Goal: Task Accomplishment & Management: Use online tool/utility

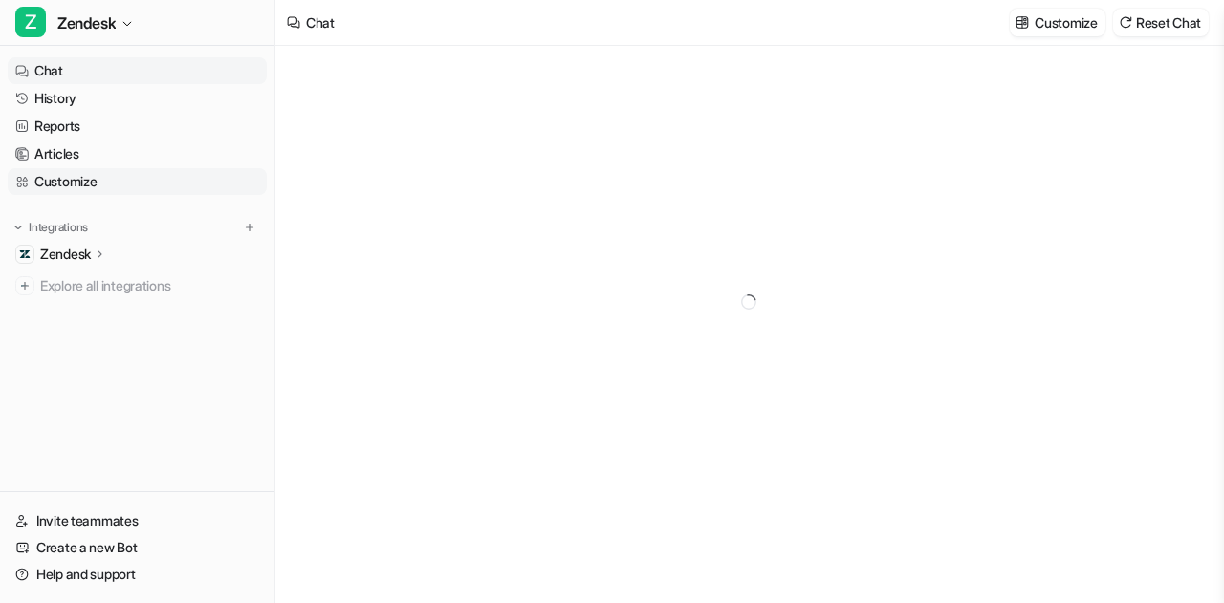
type textarea "**********"
click at [86, 184] on link "Customize" at bounding box center [137, 181] width 259 height 27
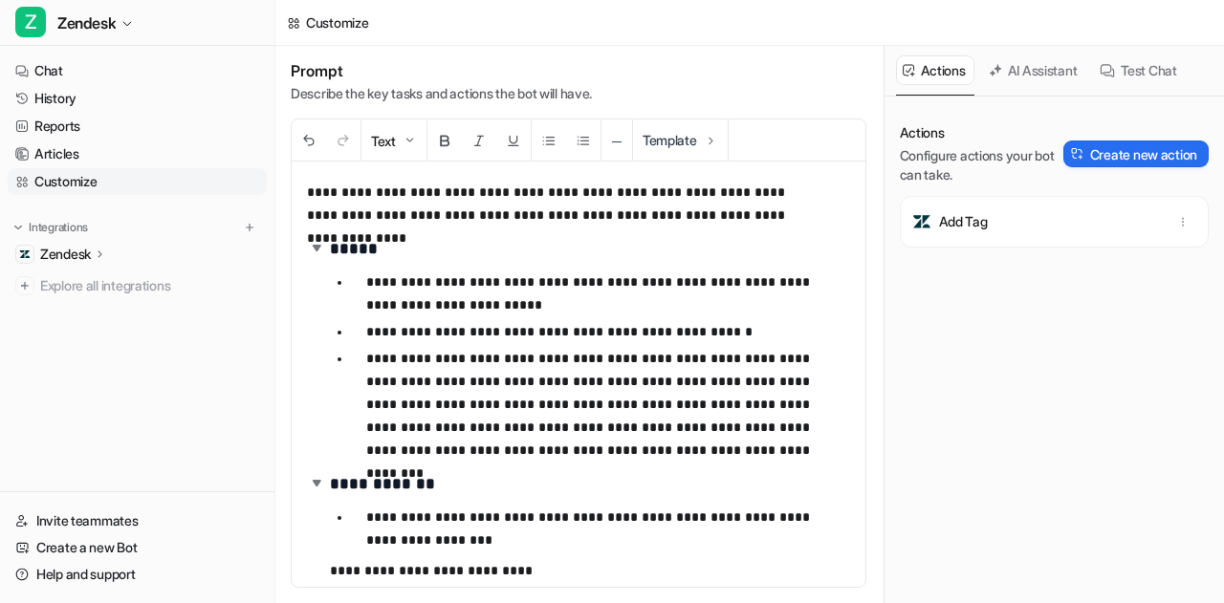
click at [80, 248] on p "Zendesk" at bounding box center [65, 254] width 51 height 19
click at [111, 362] on p "AI Copilot" at bounding box center [82, 365] width 55 height 19
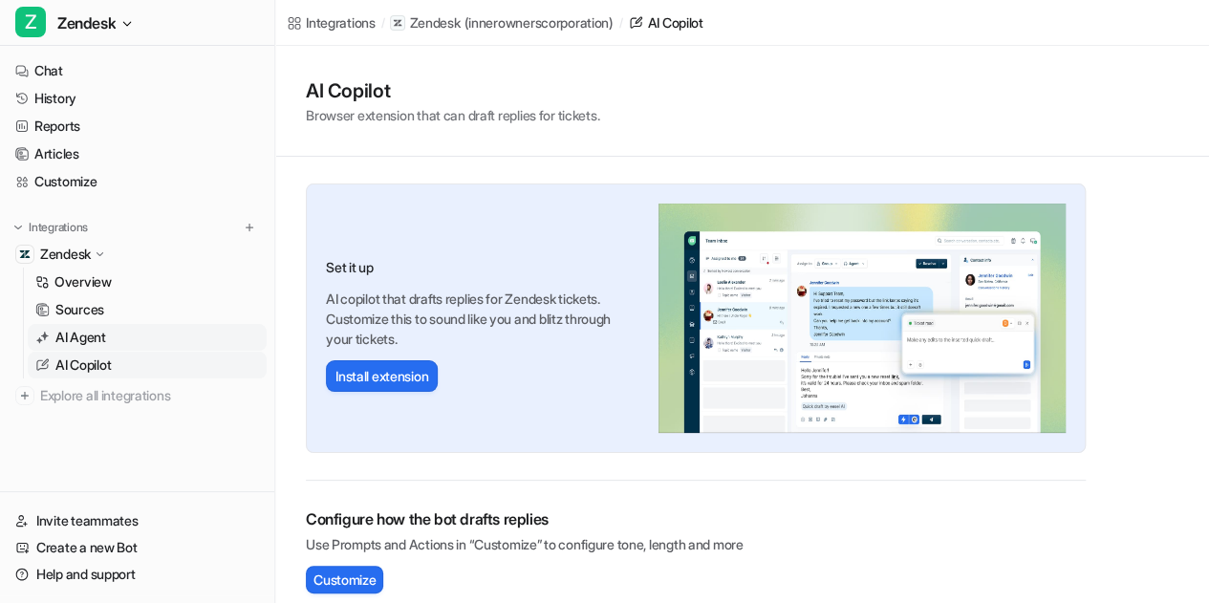
click at [102, 339] on p "AI Agent" at bounding box center [80, 337] width 51 height 19
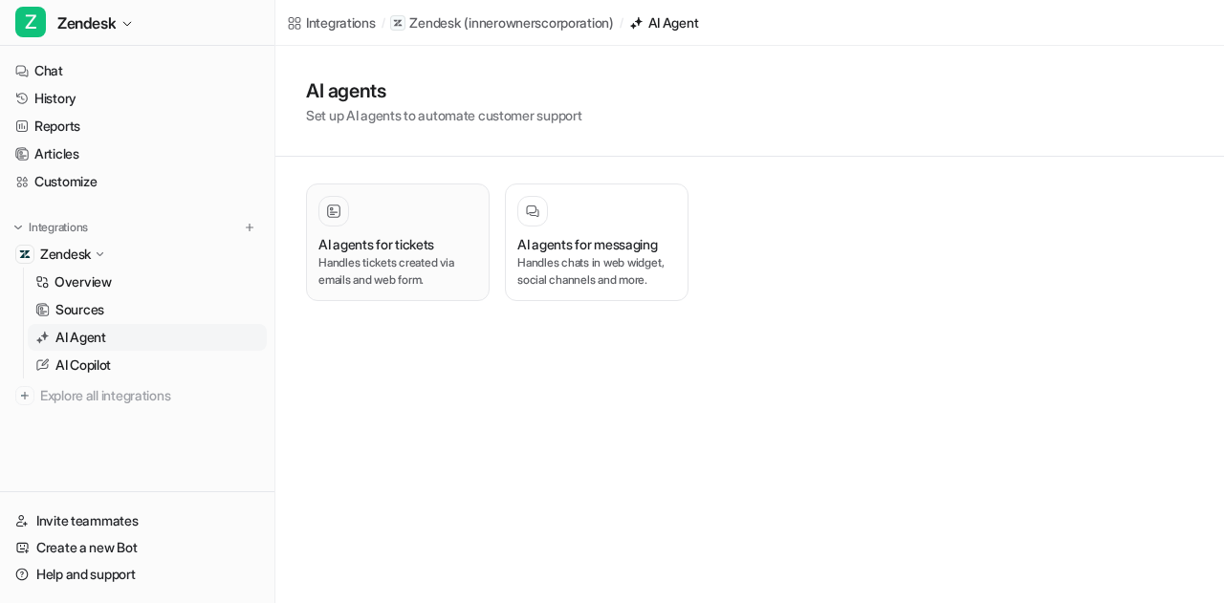
click at [377, 263] on p "Handles tickets created via emails and web form." at bounding box center [397, 271] width 159 height 34
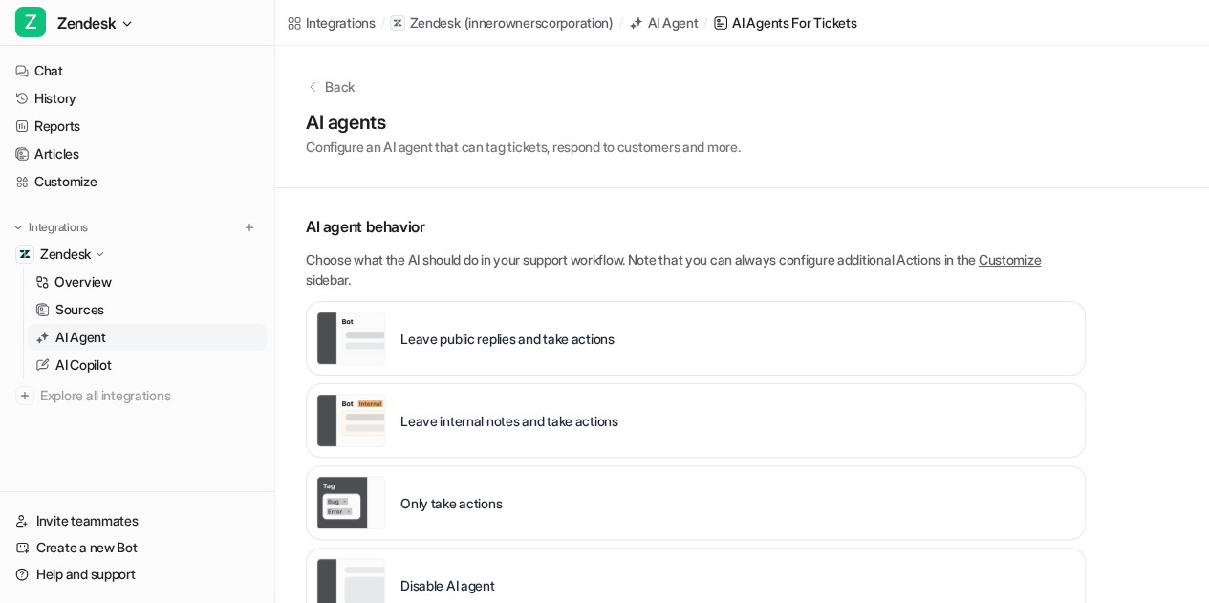
click at [377, 263] on p "Choose what the AI should do in your support workflow. Note that you can always…" at bounding box center [696, 270] width 780 height 40
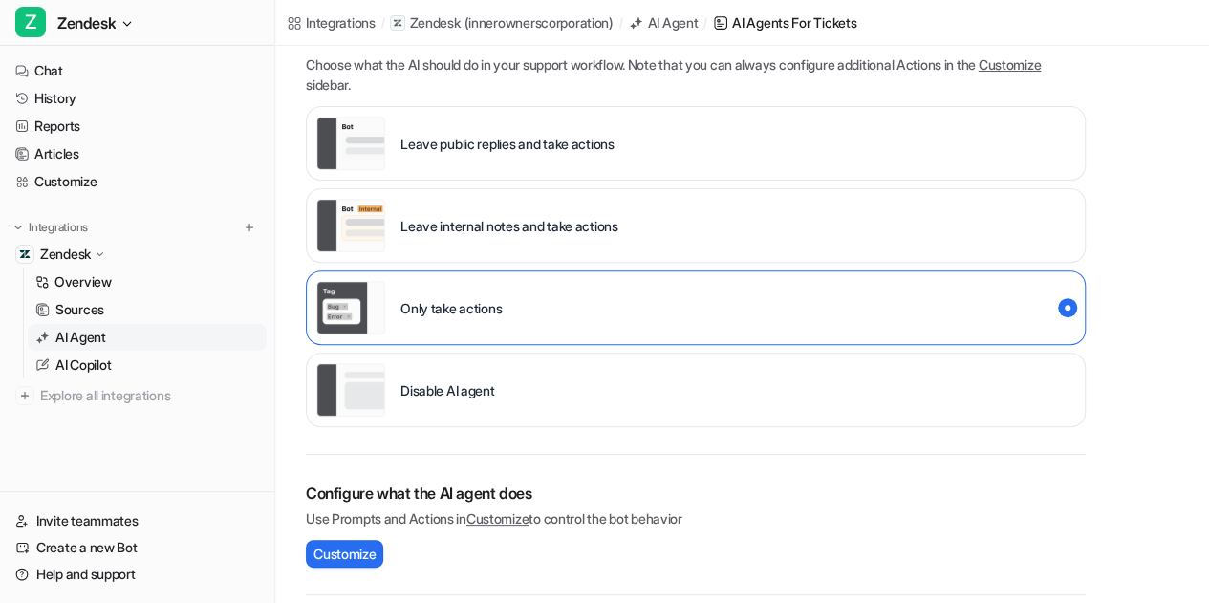
scroll to position [197, 0]
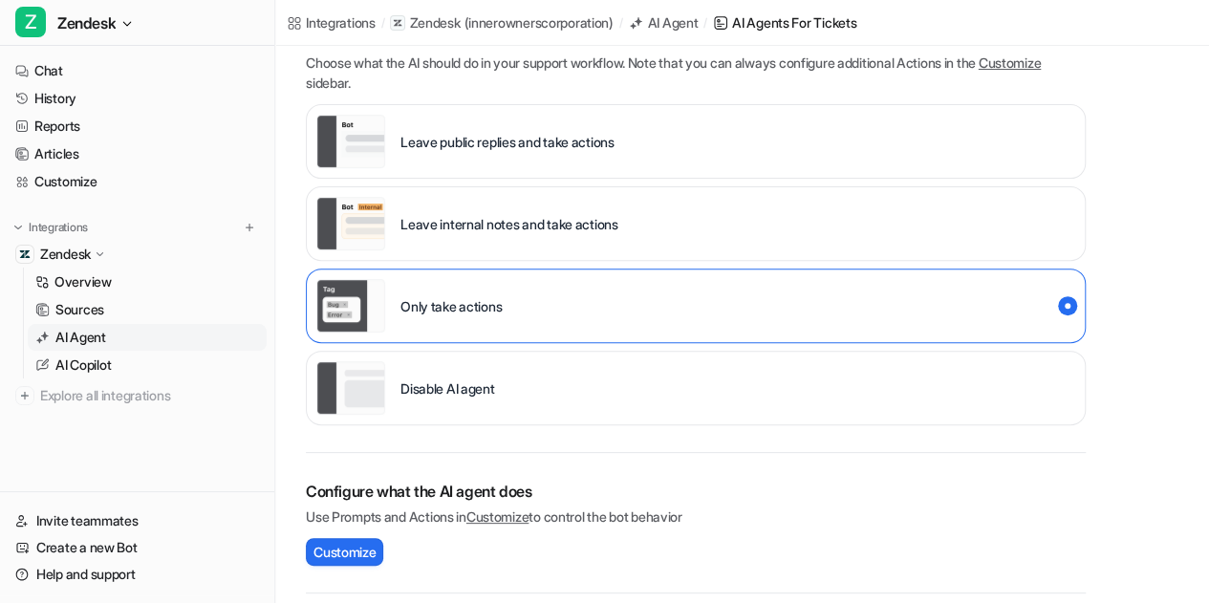
click at [448, 232] on p "Leave internal notes and take actions" at bounding box center [510, 224] width 218 height 20
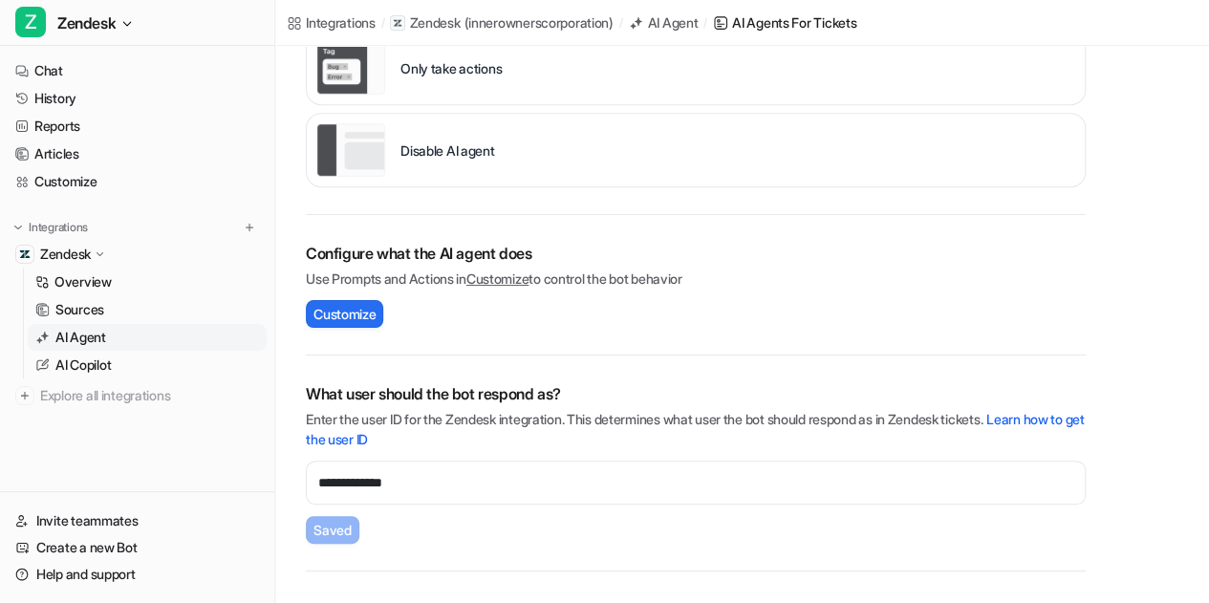
scroll to position [538, 0]
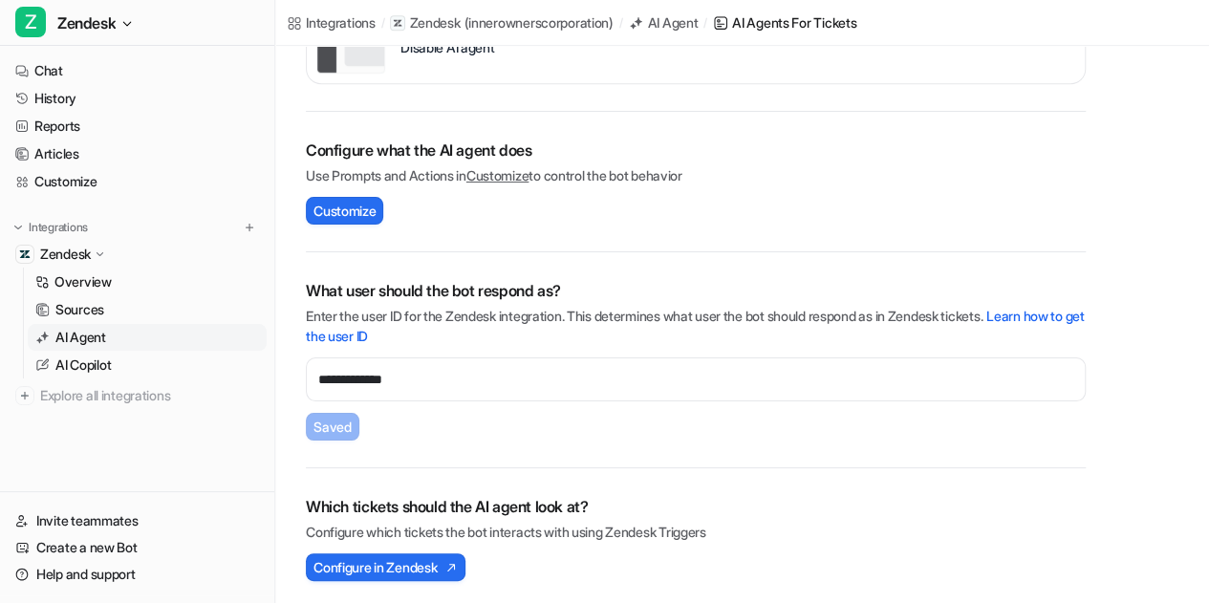
click at [1142, 317] on div "**********" at bounding box center [742, 58] width 934 height 1100
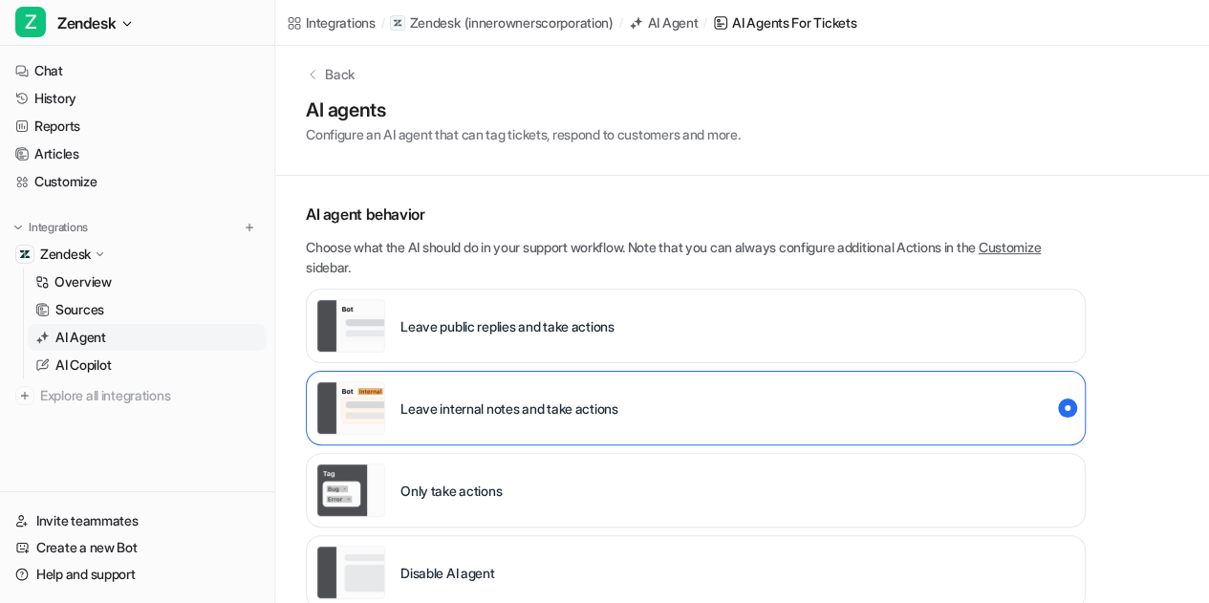
scroll to position [0, 0]
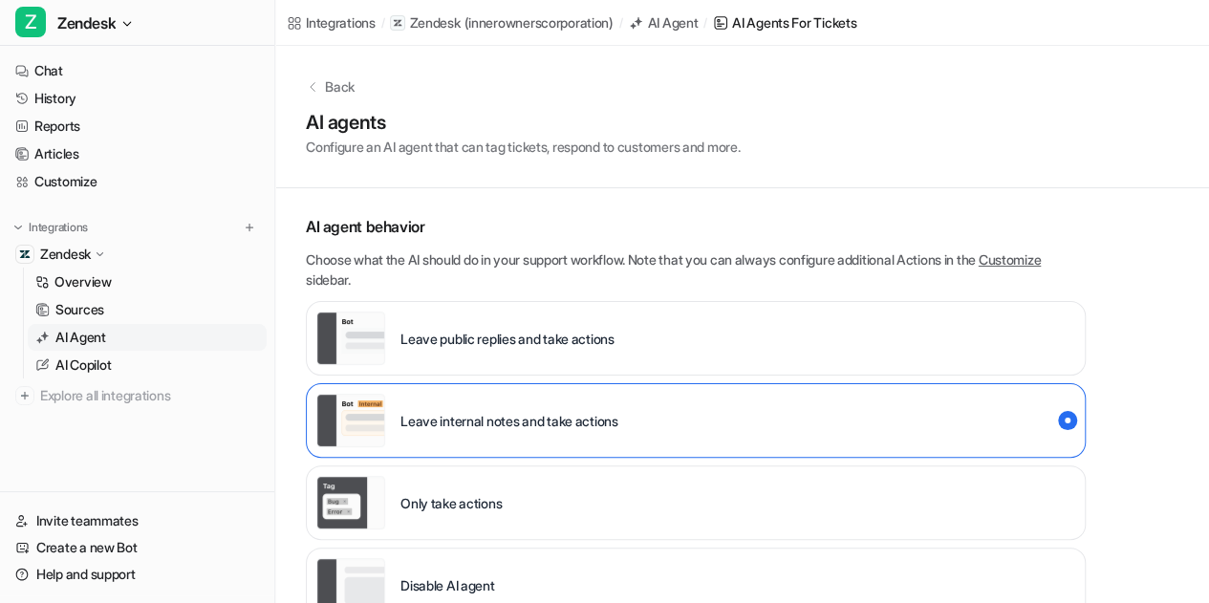
click at [1056, 231] on p "AI agent behavior" at bounding box center [696, 226] width 780 height 23
click at [336, 83] on p "Back" at bounding box center [340, 86] width 30 height 20
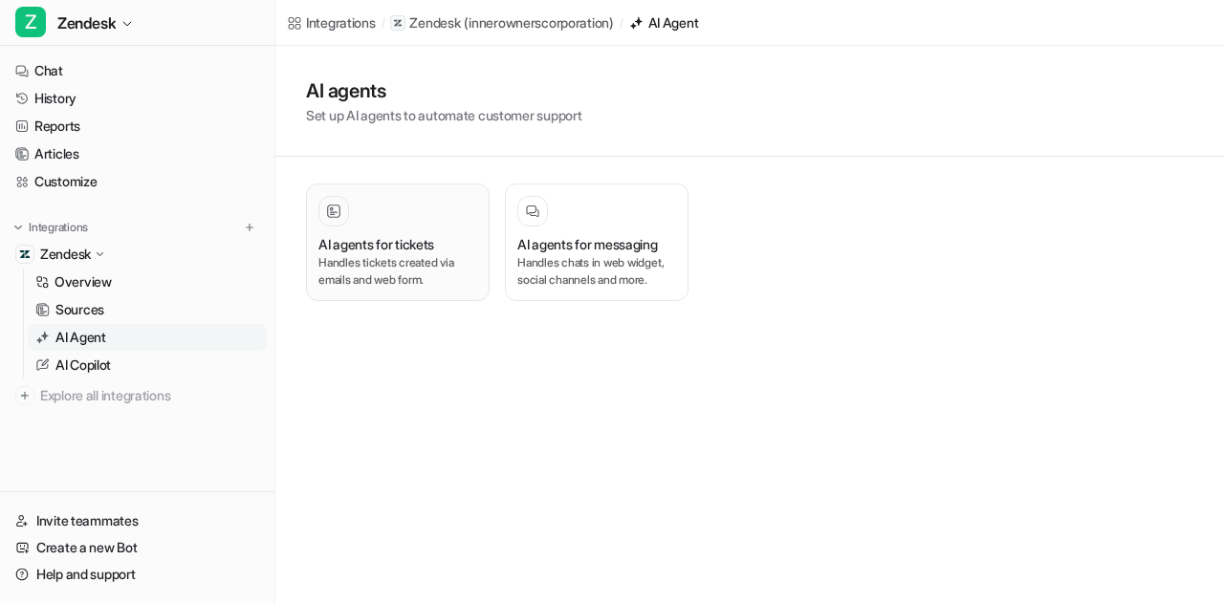
click at [389, 243] on h3 "AI agents for tickets" at bounding box center [376, 244] width 116 height 20
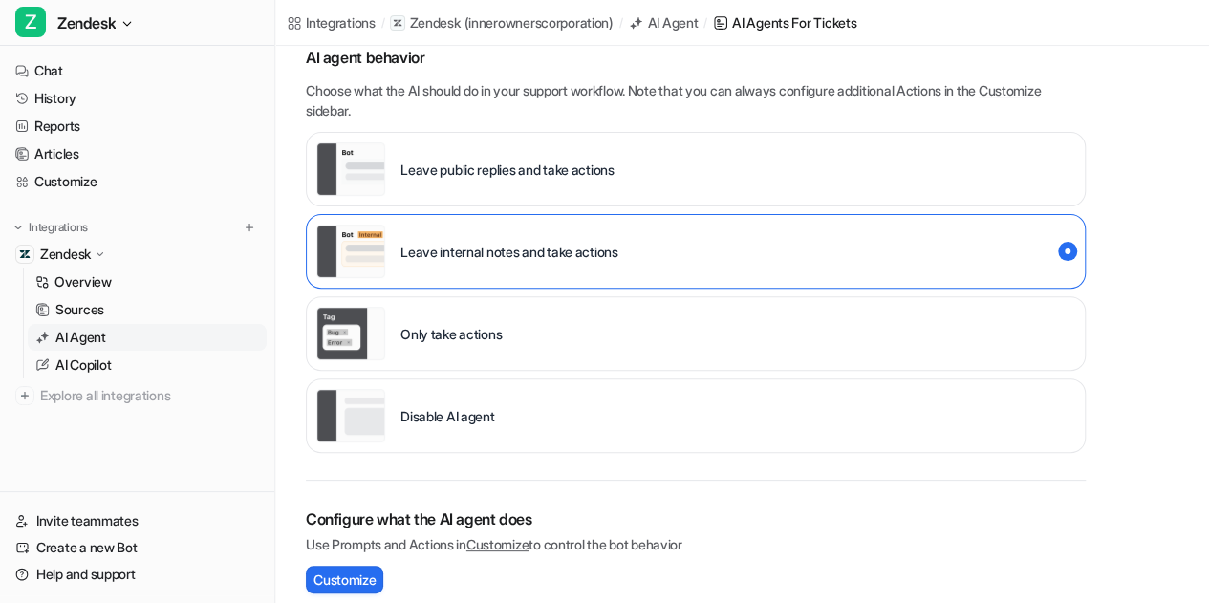
scroll to position [178, 0]
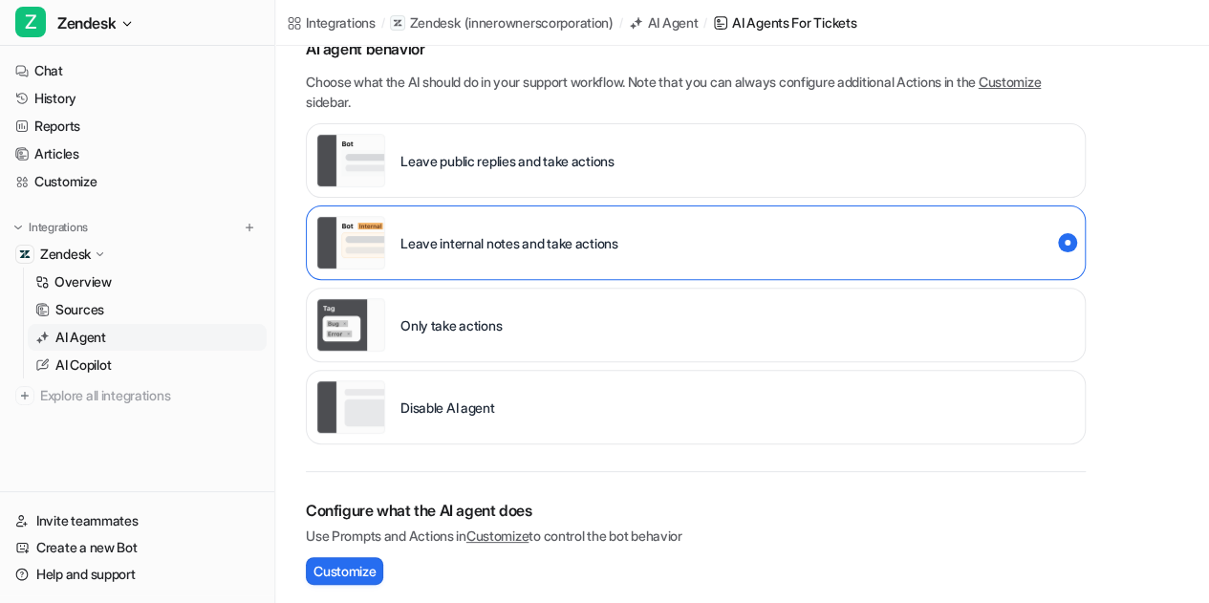
click at [449, 348] on div "Only take actions" at bounding box center [408, 325] width 185 height 54
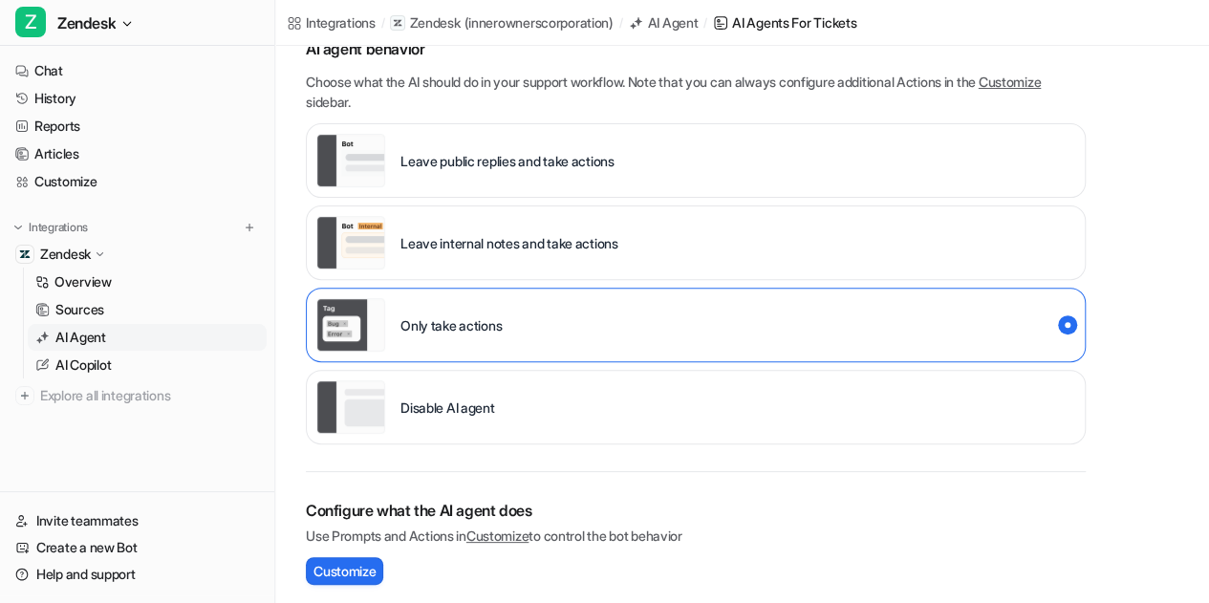
click at [1138, 466] on div "**********" at bounding box center [742, 418] width 934 height 1100
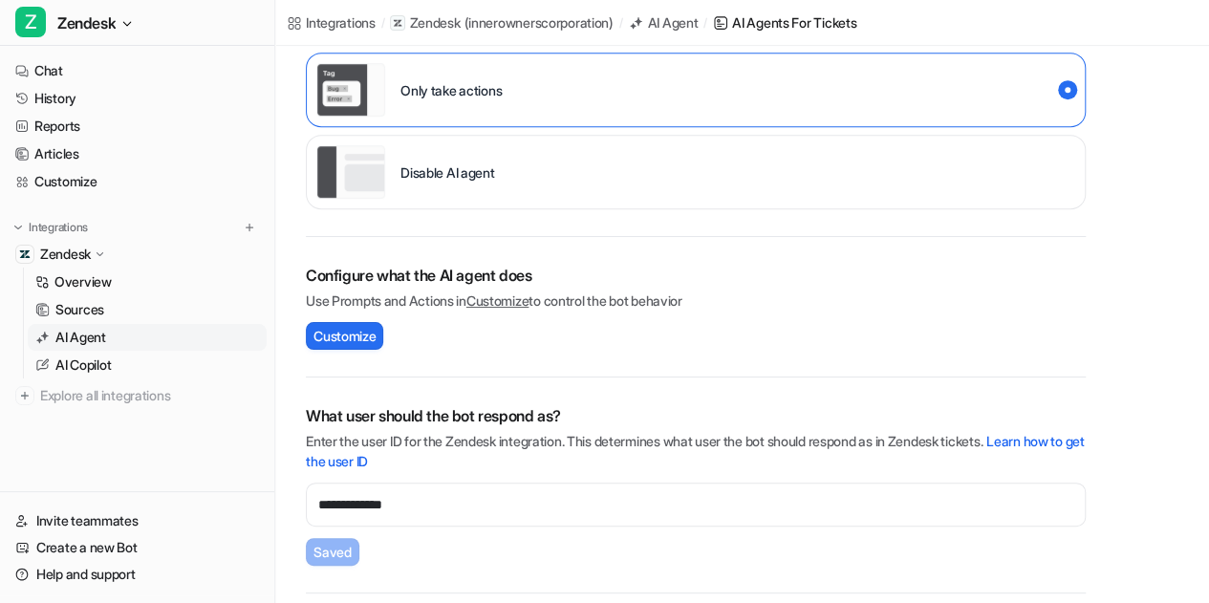
scroll to position [538, 0]
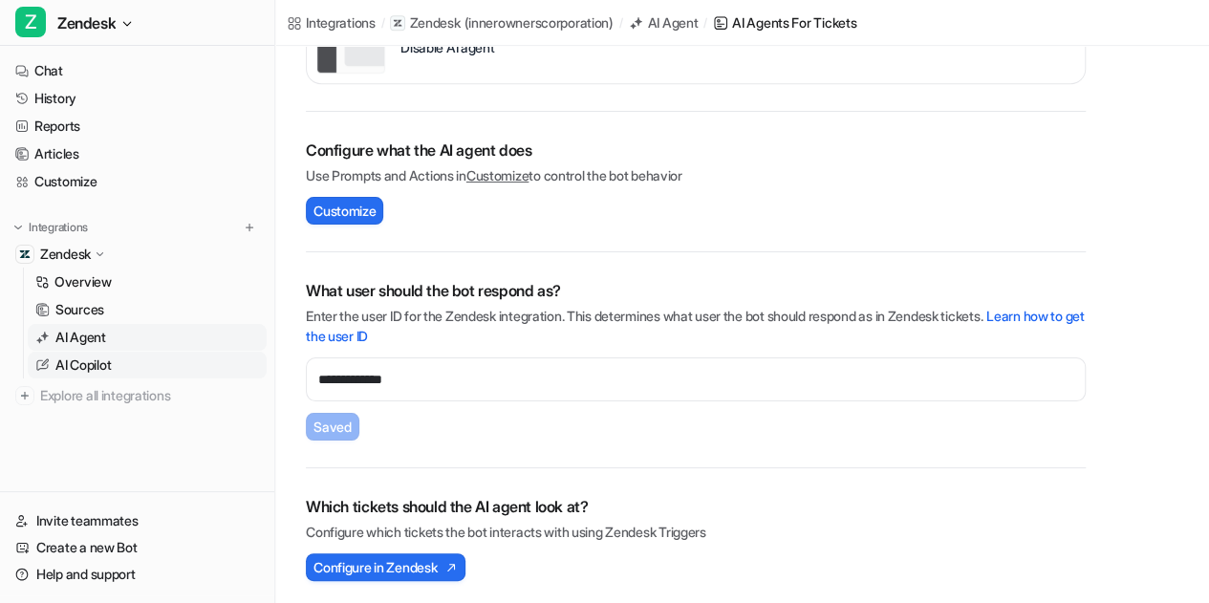
click at [95, 373] on p "AI Copilot" at bounding box center [82, 365] width 55 height 19
